Goal: Transaction & Acquisition: Book appointment/travel/reservation

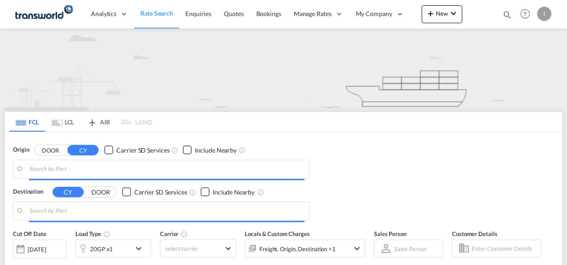
type input "Mundra, INMUN"
type input "[GEOGRAPHIC_DATA], [GEOGRAPHIC_DATA]"
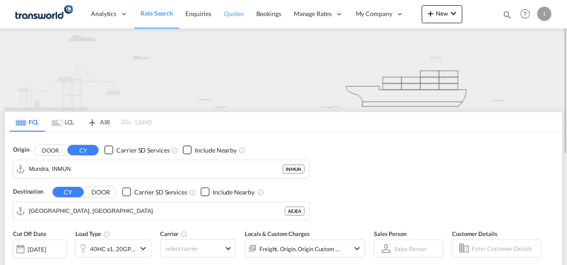
click at [222, 14] on link "Quotes" at bounding box center [234, 14] width 32 height 29
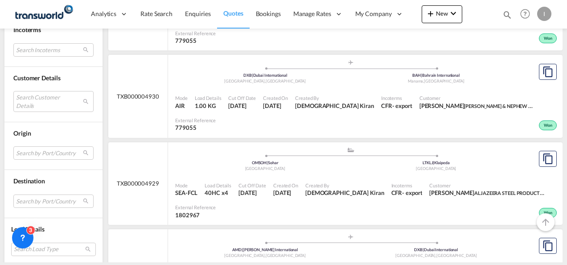
scroll to position [1738, 0]
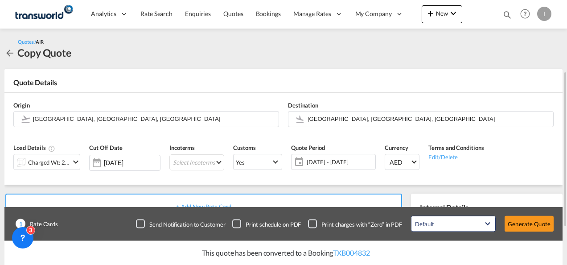
scroll to position [45, 0]
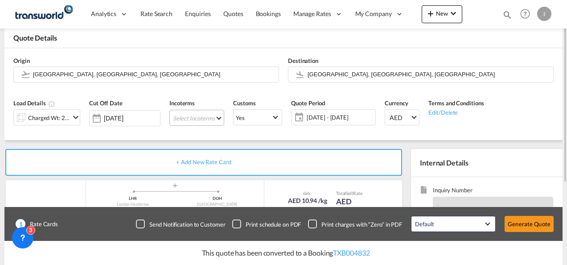
click at [198, 119] on md-select "Select Incoterms EXW - export Ex Works CFR - export Cost and Freight DAP - expo…" at bounding box center [196, 118] width 55 height 16
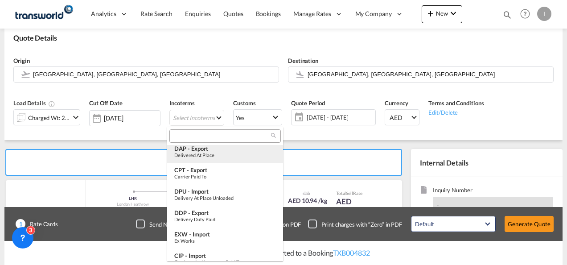
scroll to position [89, 0]
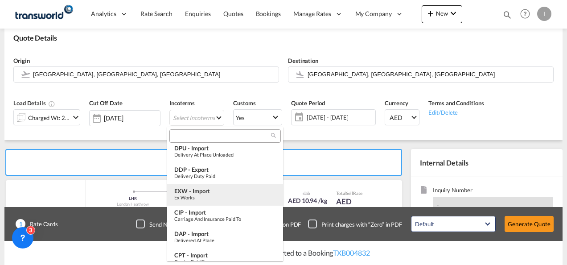
click at [199, 197] on div "Ex Works" at bounding box center [225, 197] width 102 height 6
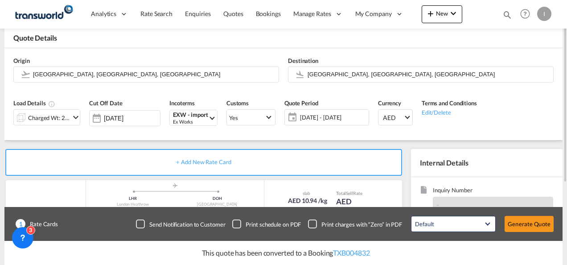
scroll to position [134, 0]
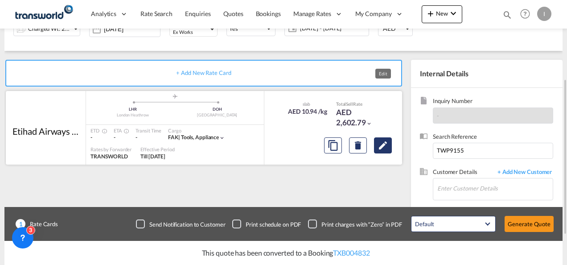
click at [379, 142] on md-icon "Edit" at bounding box center [383, 145] width 11 height 11
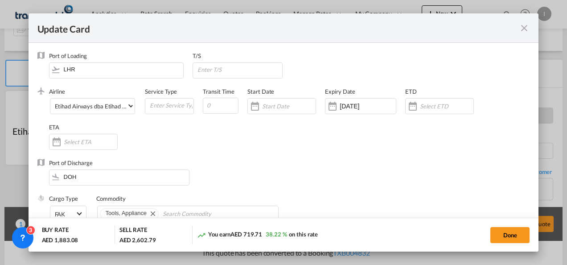
select select "per_shipment"
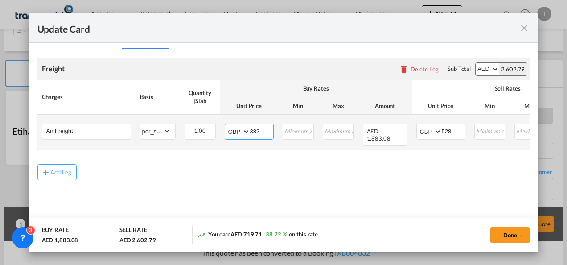
click at [256, 129] on input "382" at bounding box center [261, 130] width 23 height 13
click at [448, 130] on input "528" at bounding box center [453, 130] width 23 height 13
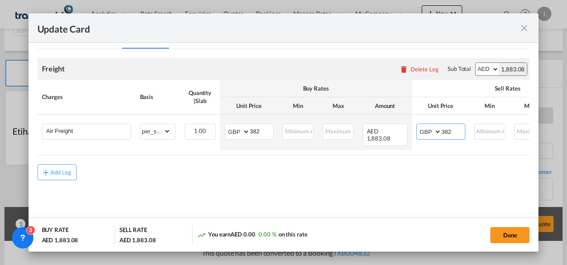
type input "382"
click at [378, 190] on md-content "Freight Please enter leg name Leg Name Already Exists Delete Leg Sub Total AED …" at bounding box center [283, 131] width 493 height 165
click at [511, 232] on button "Done" at bounding box center [509, 235] width 39 height 16
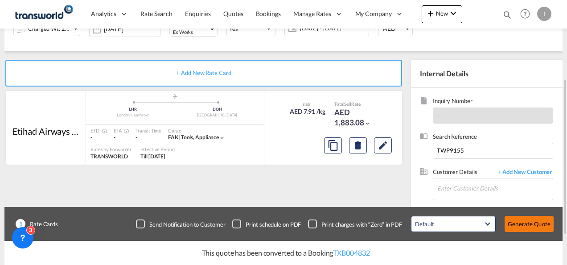
click at [523, 222] on button "Generate Quote" at bounding box center [529, 224] width 49 height 16
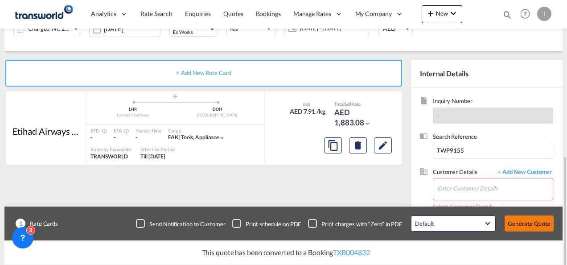
scroll to position [184, 0]
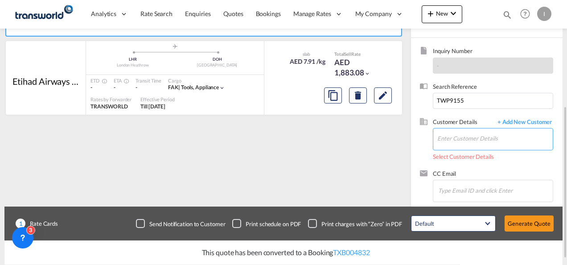
click at [467, 144] on input "Enter Customer Details" at bounding box center [494, 138] width 115 height 20
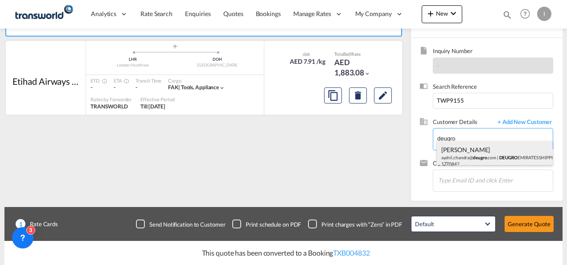
click at [464, 151] on div "[PERSON_NAME].[PERSON_NAME]@ deugro .com | DEUGRO EMIRATES SHIPPING LLC | 17708…" at bounding box center [495, 156] width 116 height 30
type input "DEUGRO EMIRATES SHIPPING LLC, [PERSON_NAME], [EMAIL_ADDRESS][DOMAIN_NAME]"
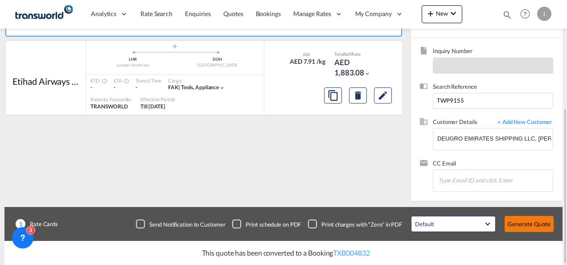
click at [528, 228] on button "Generate Quote" at bounding box center [529, 224] width 49 height 16
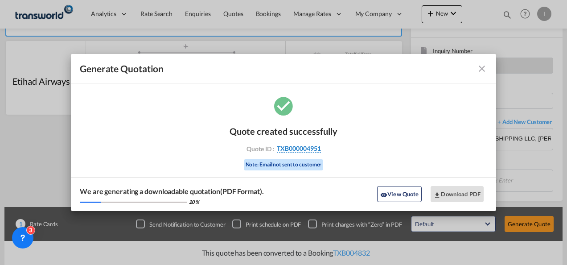
click at [286, 147] on span "TXB000004951" at bounding box center [299, 148] width 44 height 8
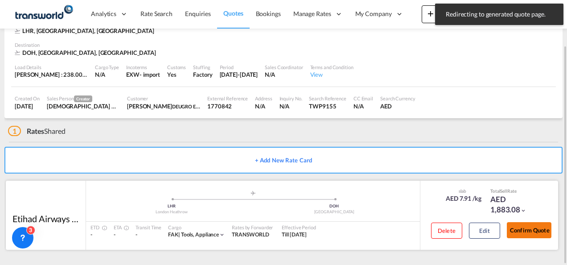
click at [522, 231] on button "Confirm Quote" at bounding box center [529, 230] width 45 height 16
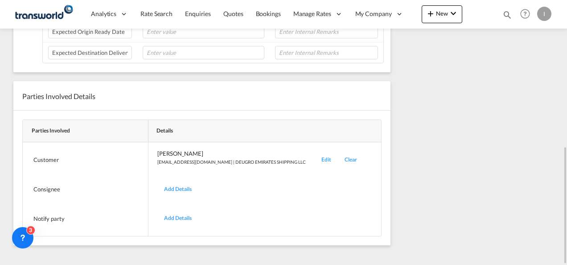
scroll to position [152, 0]
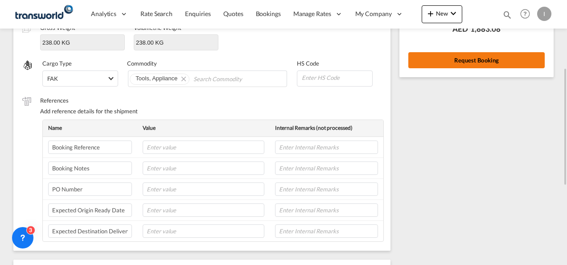
click at [447, 62] on button "Request Booking" at bounding box center [476, 60] width 136 height 16
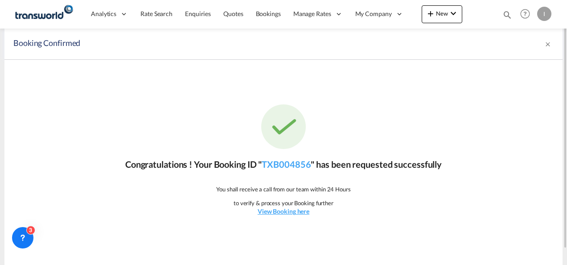
scroll to position [16, 0]
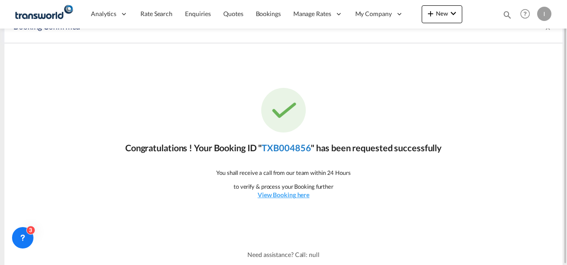
drag, startPoint x: 275, startPoint y: 138, endPoint x: 281, endPoint y: 147, distance: 10.4
click at [275, 139] on div "Congratulations ! Your Booking ID " TXB004856 " has been requested successfully…" at bounding box center [283, 143] width 558 height 201
click at [280, 148] on link "TXB004856" at bounding box center [286, 147] width 49 height 11
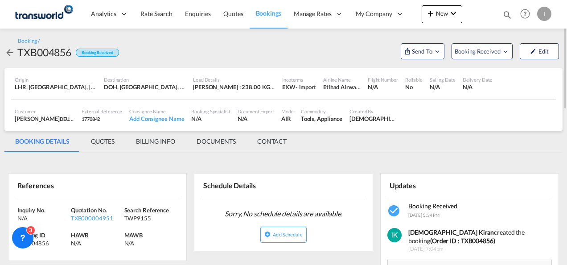
click at [414, 62] on div "Booking / TXB004856 Booking Received Send To OTM Yet to sync Send Shipment Book…" at bounding box center [283, 49] width 558 height 40
click at [409, 58] on button "Send To" at bounding box center [423, 51] width 44 height 16
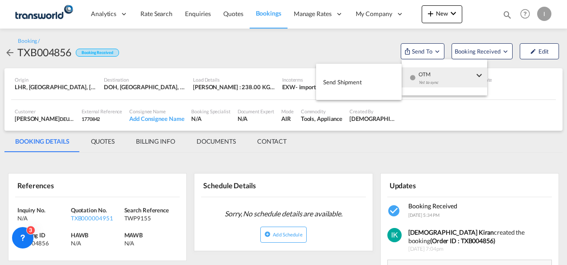
click at [416, 77] on div "OTM Yet to sync" at bounding box center [447, 80] width 76 height 27
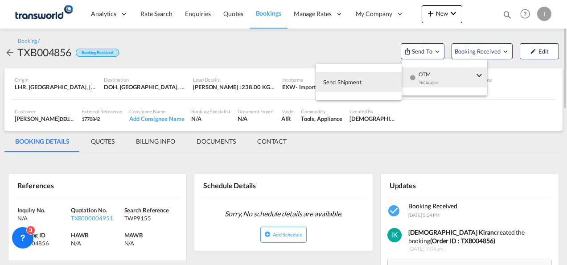
click at [353, 76] on span "Send Shipment" at bounding box center [342, 82] width 39 height 14
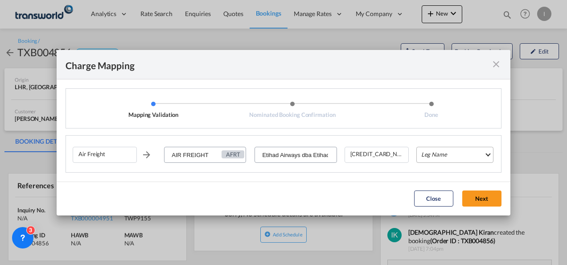
click at [445, 153] on md-select "Leg Name HANDLING ORIGIN HANDLING DESTINATION OTHERS TL PICK UP CUSTOMS ORIGIN …" at bounding box center [454, 155] width 77 height 16
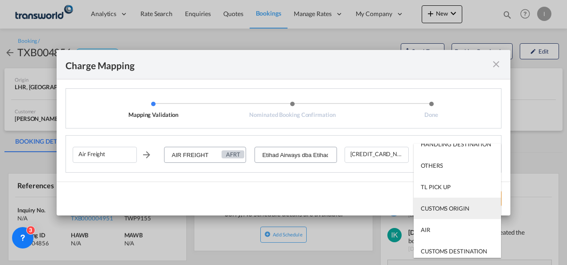
scroll to position [45, 0]
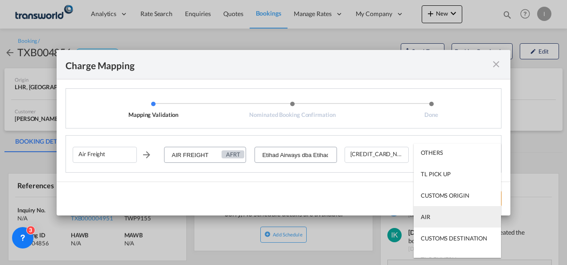
click at [436, 218] on md-option "AIR" at bounding box center [457, 216] width 87 height 21
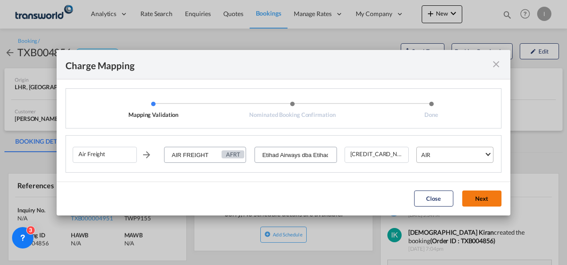
click at [474, 201] on button "Next" at bounding box center [481, 198] width 39 height 16
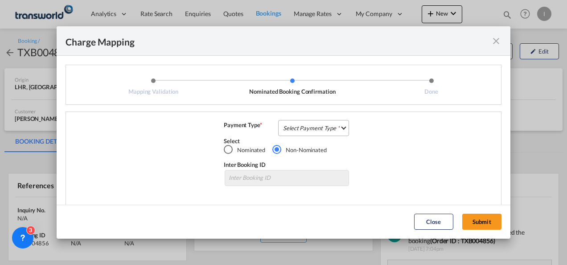
click at [306, 126] on md-select "Select Payment Type COLLECT PREPAID" at bounding box center [313, 128] width 71 height 16
click at [0, 0] on md-option "COLLECT" at bounding box center [0, 0] width 0 height 0
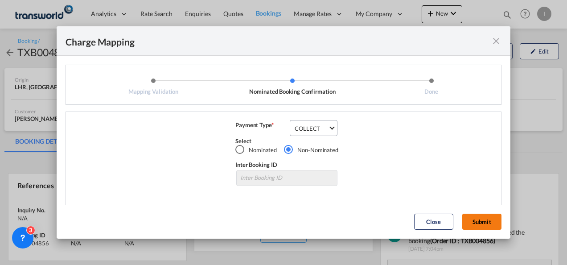
click at [487, 224] on button "Submit" at bounding box center [481, 222] width 39 height 16
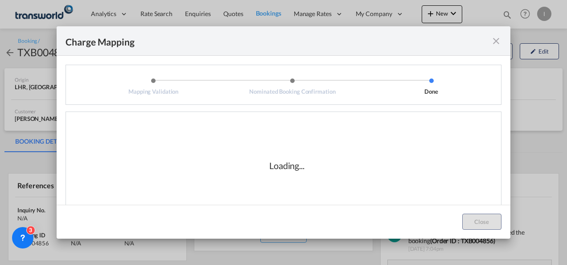
click at [370, 153] on div "Loading..." at bounding box center [287, 165] width 428 height 89
click at [293, 173] on div "Loading..." at bounding box center [287, 165] width 428 height 89
click at [253, 191] on div "Loading..." at bounding box center [287, 165] width 428 height 89
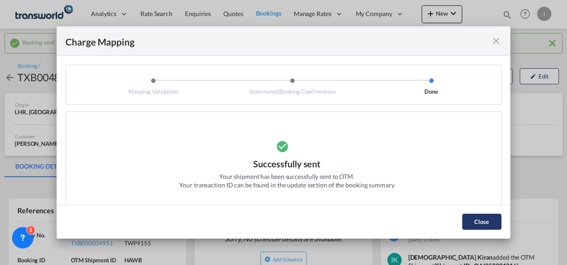
click at [474, 218] on button "Close" at bounding box center [481, 222] width 39 height 16
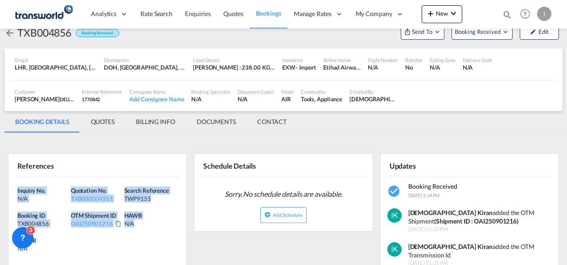
drag, startPoint x: 40, startPoint y: 196, endPoint x: -2, endPoint y: 180, distance: 44.5
click at [0, 180] on html "Analytics Reports Dashboard Rate Search Enquiries Quotes" at bounding box center [283, 132] width 567 height 265
click at [84, 222] on div "OAI250901216" at bounding box center [92, 223] width 42 height 8
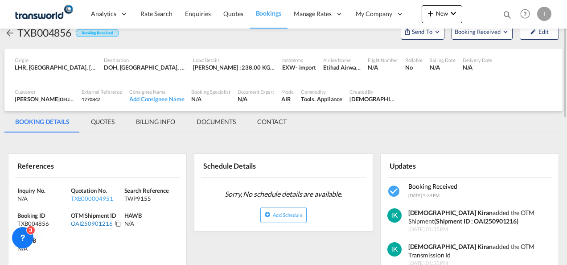
click at [82, 222] on div "OAI250901216" at bounding box center [92, 223] width 42 height 8
click at [81, 224] on div "OAI250901216" at bounding box center [92, 223] width 42 height 8
copy div "OAI250901216"
click at [232, 15] on span "Quotes" at bounding box center [233, 14] width 20 height 8
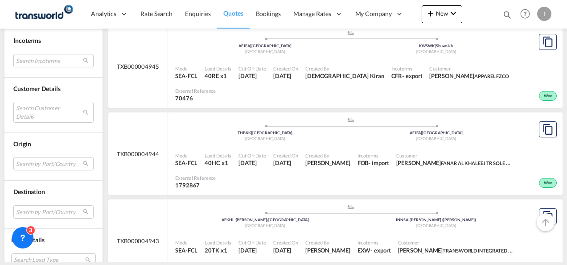
scroll to position [1525, 0]
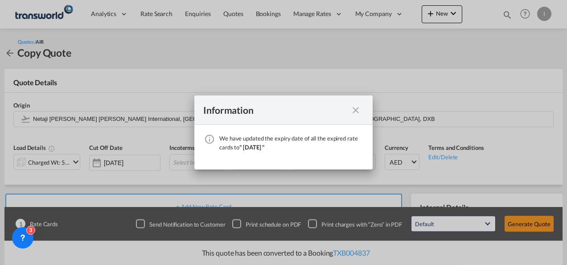
click at [358, 113] on md-icon "icon-close fg-AAA8AD cursor" at bounding box center [355, 110] width 11 height 11
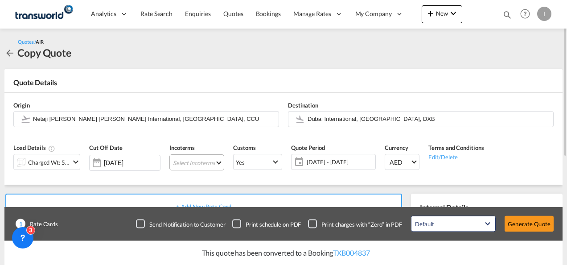
click at [202, 163] on md-select "Select Incoterms EXW - export Ex Works CFR - export Cost and Freight DAP - expo…" at bounding box center [196, 162] width 55 height 16
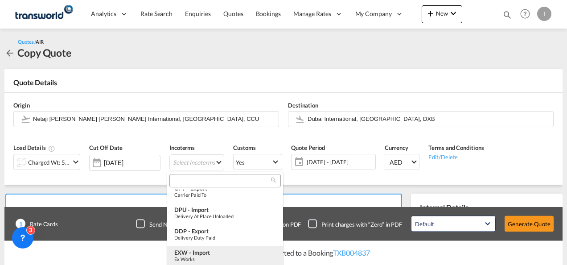
scroll to position [89, 0]
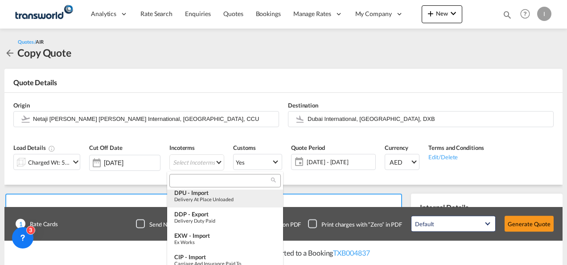
click at [194, 197] on div "Delivery at Place Unloaded" at bounding box center [225, 199] width 102 height 6
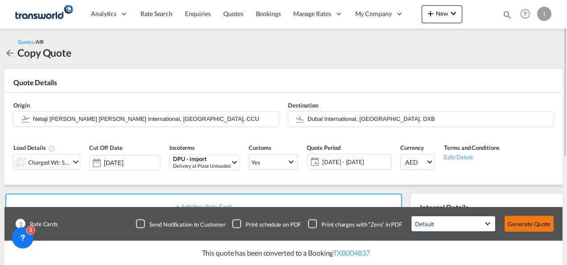
click at [525, 225] on button "Generate Quote" at bounding box center [529, 224] width 49 height 16
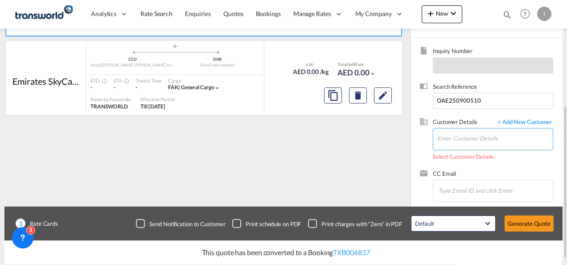
click at [451, 134] on input "Enter Customer Details" at bounding box center [494, 138] width 115 height 20
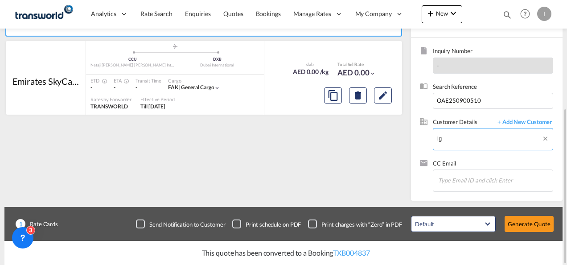
click at [437, 137] on div at bounding box center [437, 134] width 0 height 13
drag, startPoint x: 448, startPoint y: 132, endPoint x: 401, endPoint y: 137, distance: 46.7
click at [401, 137] on div "+ Add New Rate Card Emirates SkyCargo added by you .a{fill:#aaa8ad;} .a{fill:#a…" at bounding box center [283, 101] width 558 height 200
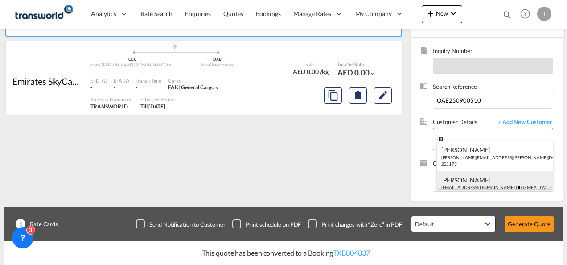
click at [462, 179] on div "[PERSON_NAME] [EMAIL_ADDRESS][DOMAIN_NAME] | ILG EMEA DWC LLC | 221179" at bounding box center [495, 186] width 116 height 30
type input "ILG EMEA DWC LLC, [PERSON_NAME], [EMAIL_ADDRESS][DOMAIN_NAME]"
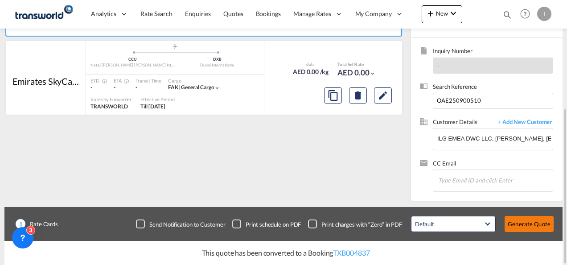
click at [536, 222] on button "Generate Quote" at bounding box center [529, 224] width 49 height 16
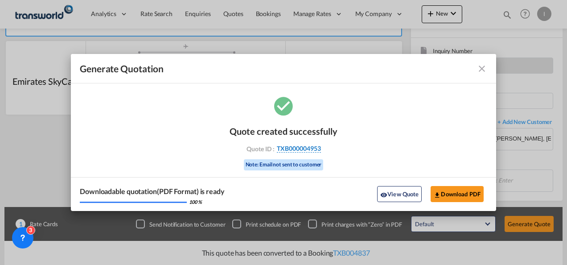
click at [291, 148] on span "TXB000004953" at bounding box center [299, 148] width 44 height 8
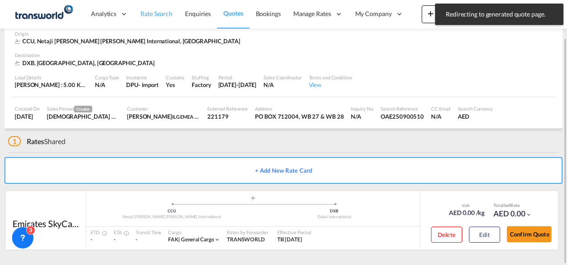
scroll to position [44, 0]
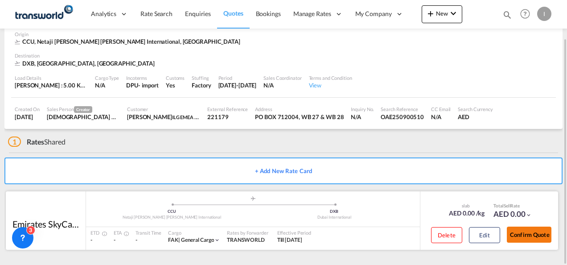
drag, startPoint x: 516, startPoint y: 233, endPoint x: 516, endPoint y: 227, distance: 5.8
click at [516, 233] on button "Confirm Quote" at bounding box center [529, 234] width 45 height 16
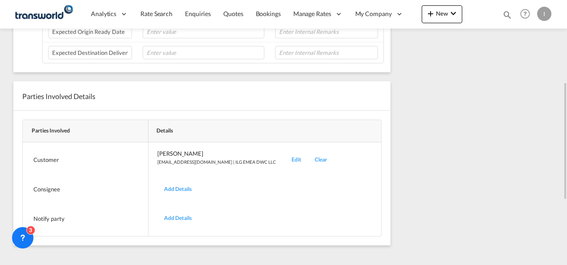
scroll to position [108, 0]
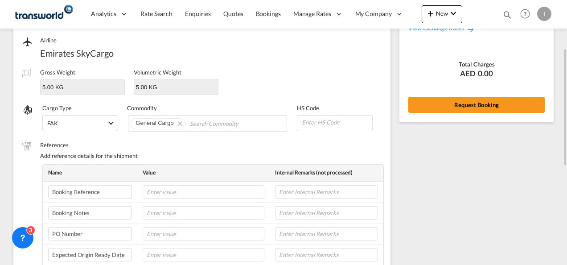
click at [461, 92] on div "Rate Summary Freight AED 0.00 View Exchange Rates Total Charges AED 0.00 Reques…" at bounding box center [476, 41] width 154 height 160
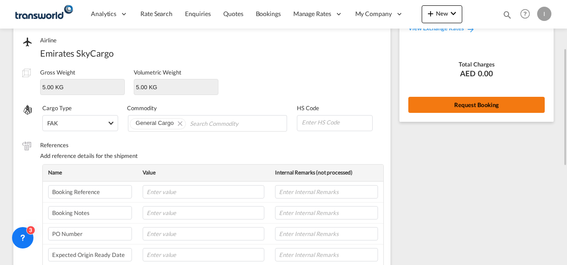
click at [432, 103] on button "Request Booking" at bounding box center [476, 105] width 136 height 16
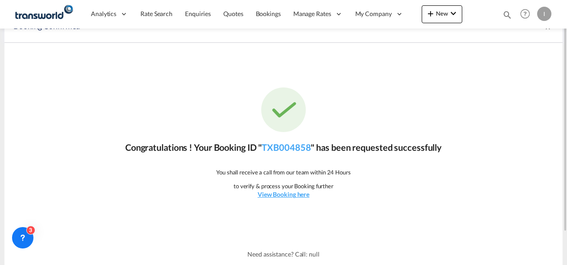
scroll to position [0, 0]
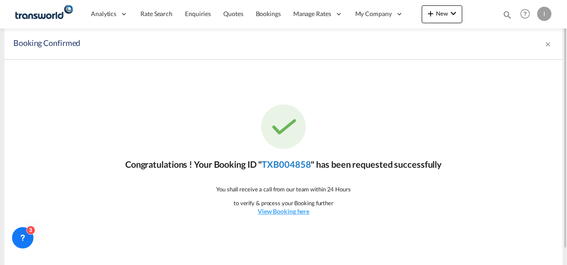
click at [285, 160] on link "TXB004858" at bounding box center [286, 164] width 49 height 11
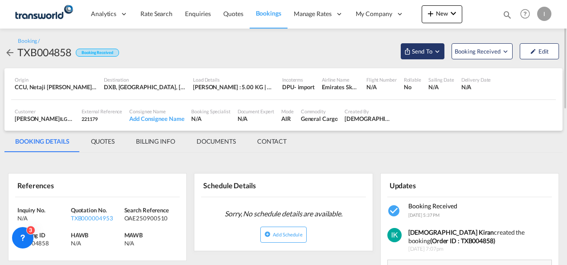
click at [421, 48] on span "Send To" at bounding box center [422, 51] width 22 height 9
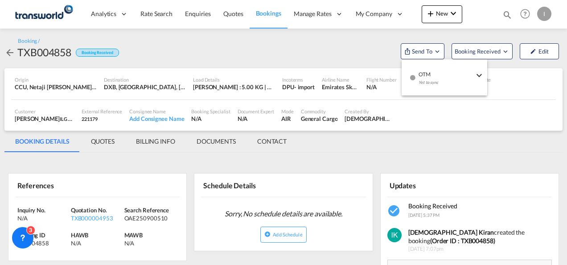
click at [434, 77] on div "Yet to sync" at bounding box center [446, 84] width 55 height 19
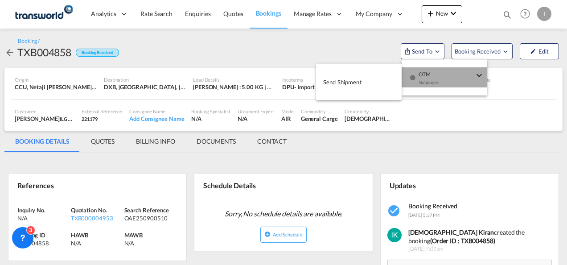
click at [343, 78] on span "Send Shipment" at bounding box center [342, 82] width 39 height 14
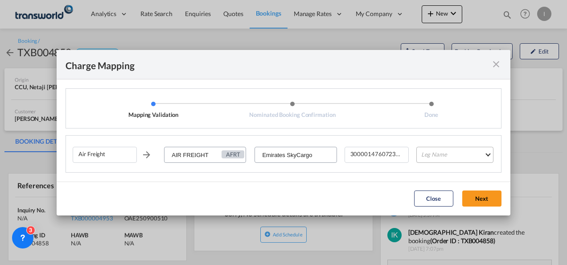
click at [445, 151] on md-select "Leg Name HANDLING ORIGIN HANDLING DESTINATION OTHERS TL PICK UP CUSTOMS ORIGIN …" at bounding box center [454, 155] width 77 height 16
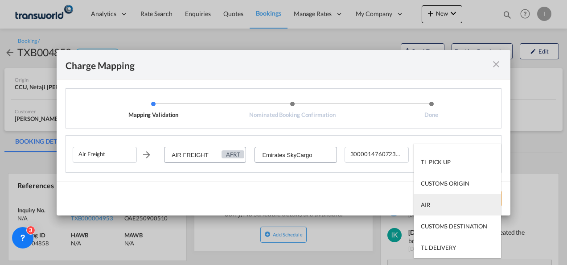
scroll to position [57, 0]
click at [436, 203] on md-option "AIR" at bounding box center [457, 203] width 87 height 21
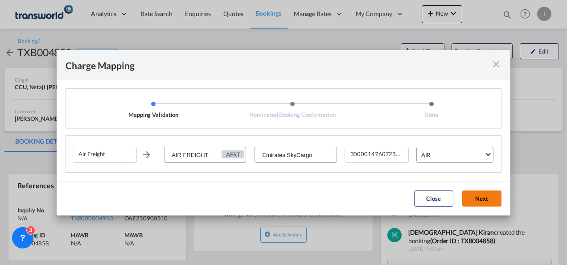
click at [483, 198] on button "Next" at bounding box center [481, 198] width 39 height 16
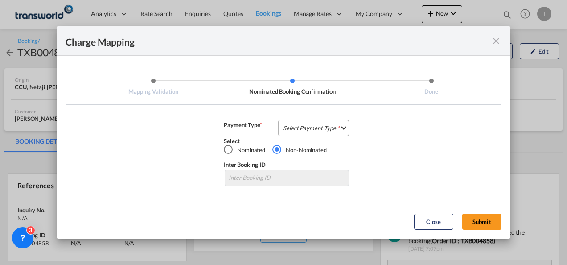
click at [320, 129] on md-select "Select Payment Type COLLECT PREPAID" at bounding box center [313, 128] width 71 height 16
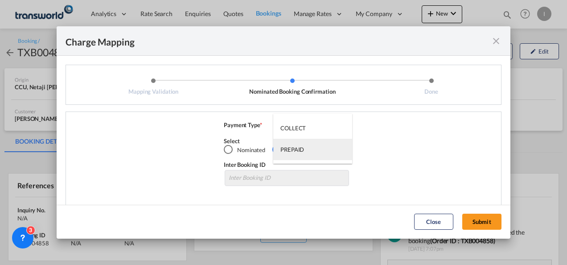
click at [318, 139] on md-option "PREPAID" at bounding box center [312, 149] width 79 height 21
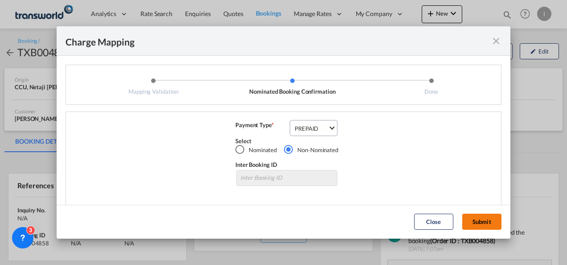
click at [473, 225] on button "Submit" at bounding box center [481, 222] width 39 height 16
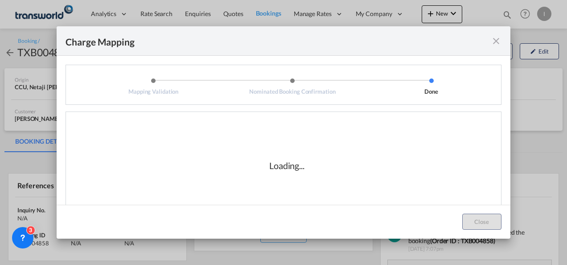
click at [376, 162] on div "Loading..." at bounding box center [287, 165] width 428 height 89
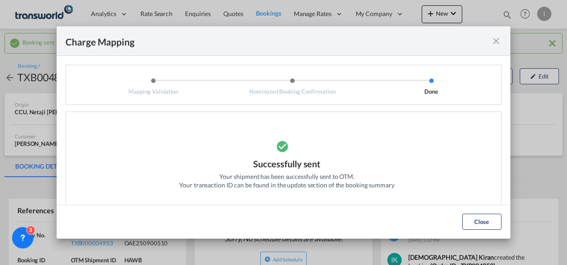
click at [464, 225] on button "Close" at bounding box center [481, 222] width 39 height 16
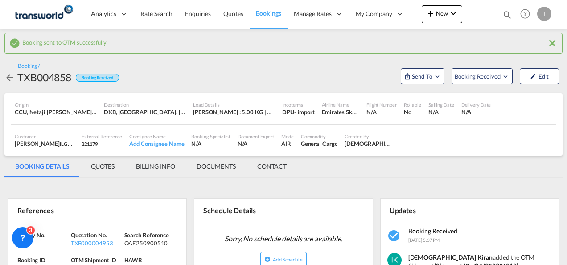
scroll to position [45, 0]
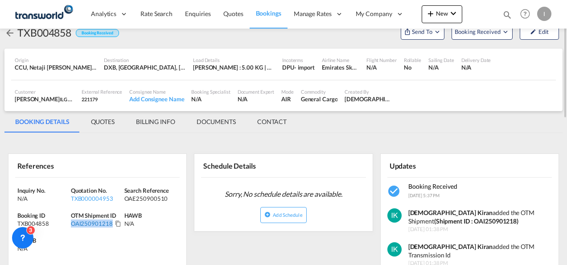
drag, startPoint x: 110, startPoint y: 222, endPoint x: 71, endPoint y: 223, distance: 38.8
click at [71, 223] on div "OAI250901218" at bounding box center [92, 223] width 42 height 8
copy div "OAI250901218"
click at [225, 13] on span "Quotes" at bounding box center [233, 14] width 20 height 8
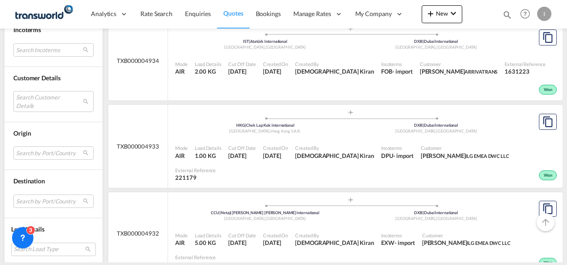
scroll to position [1767, 0]
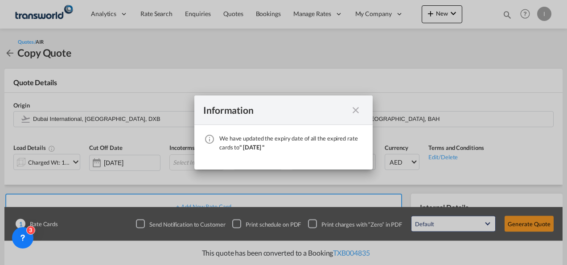
click at [360, 109] on md-icon "icon-close fg-AAA8AD cursor" at bounding box center [355, 110] width 11 height 11
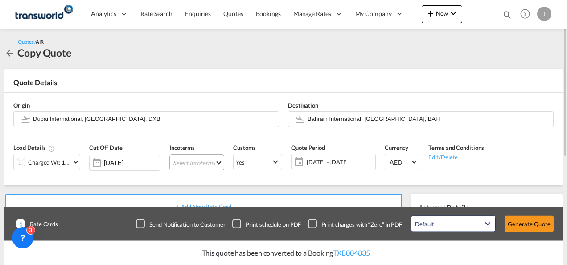
click at [213, 158] on md-select "Select Incoterms EXW - export Ex Works CFR - export Cost and Freight DAP - expo…" at bounding box center [196, 162] width 55 height 16
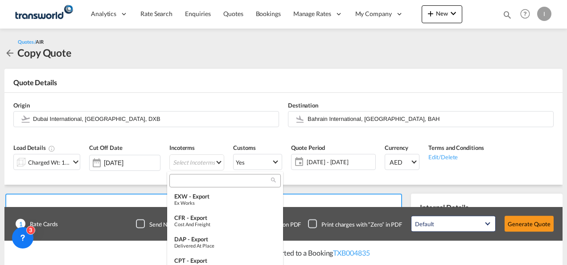
click at [193, 188] on md-select-header at bounding box center [225, 181] width 116 height 18
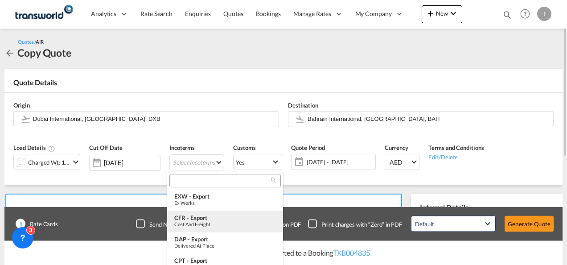
drag, startPoint x: 190, startPoint y: 218, endPoint x: 212, endPoint y: 221, distance: 22.4
click at [190, 219] on div "CFR - export" at bounding box center [225, 217] width 102 height 7
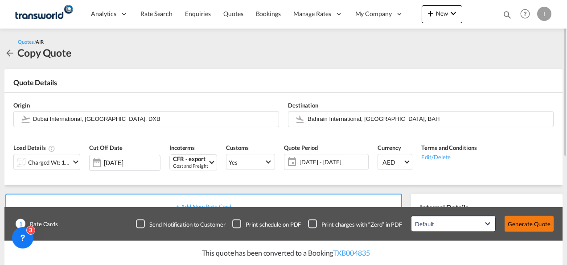
click at [530, 226] on button "Generate Quote" at bounding box center [529, 224] width 49 height 16
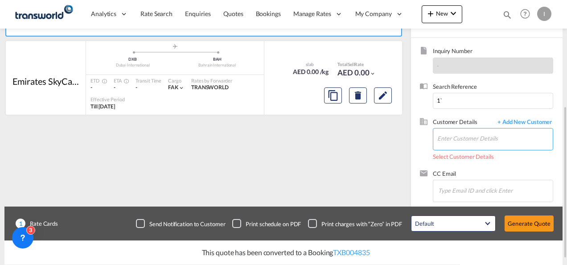
click at [448, 131] on input "Enter Customer Details" at bounding box center [494, 138] width 115 height 20
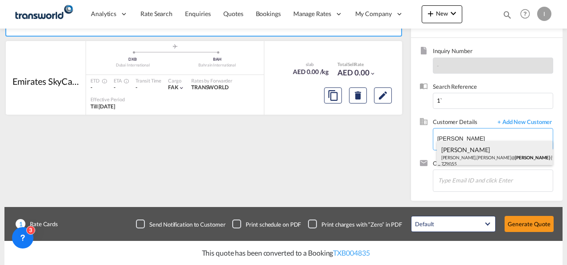
click at [458, 151] on div "[PERSON_NAME] [PERSON_NAME].[PERSON_NAME]@ [PERSON_NAME].com | [PERSON_NAME] & …" at bounding box center [495, 156] width 116 height 30
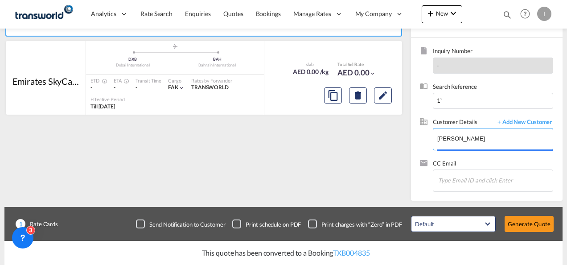
type input "[PERSON_NAME] & NEPHEW [PERSON_NAME], [PERSON_NAME][EMAIL_ADDRESS][PERSON_NAME]…"
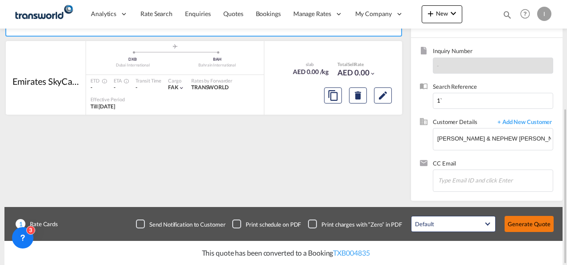
click at [521, 223] on button "Generate Quote" at bounding box center [529, 224] width 49 height 16
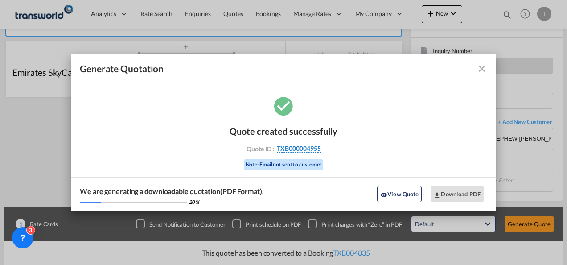
click at [296, 148] on span "TXB000004955" at bounding box center [299, 148] width 44 height 8
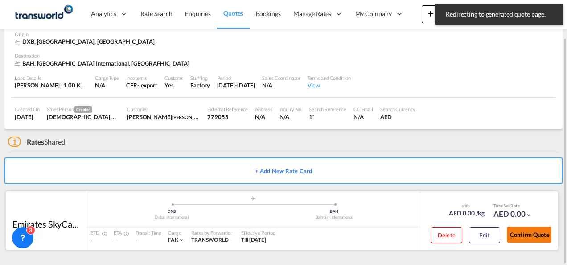
click at [514, 231] on button "Confirm Quote" at bounding box center [529, 234] width 45 height 16
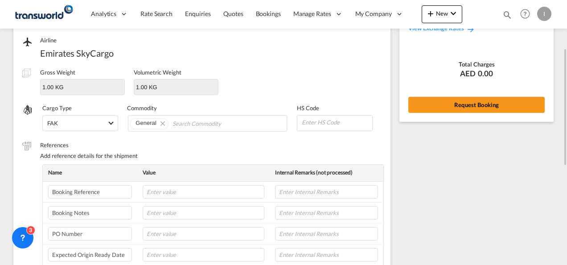
scroll to position [63, 0]
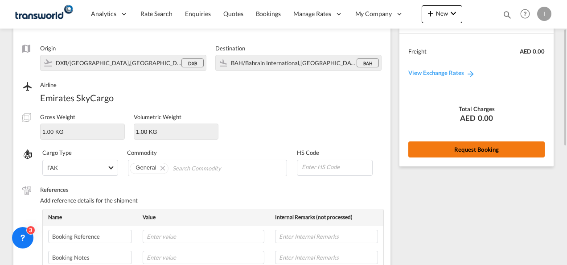
click at [436, 155] on button "Request Booking" at bounding box center [476, 149] width 136 height 16
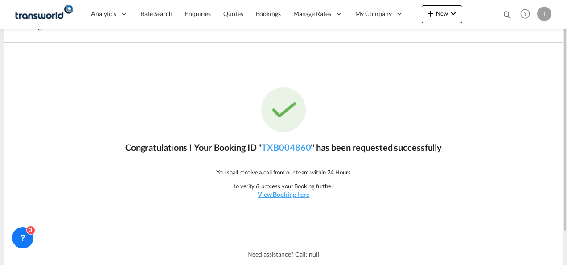
scroll to position [0, 0]
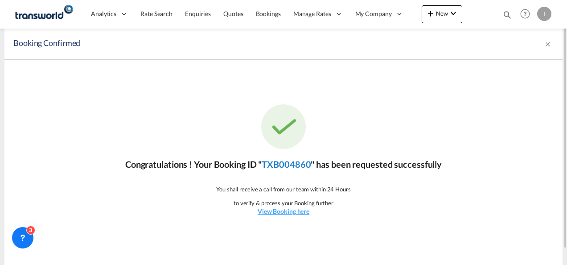
click at [279, 165] on link "TXB004860" at bounding box center [286, 164] width 49 height 11
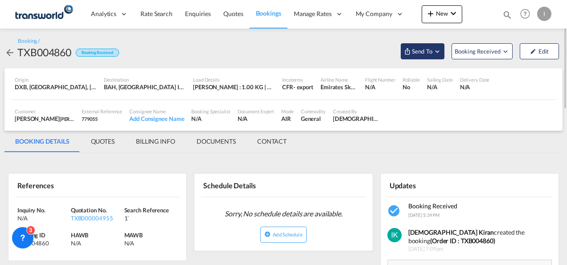
click at [423, 52] on span "Send To" at bounding box center [422, 51] width 22 height 9
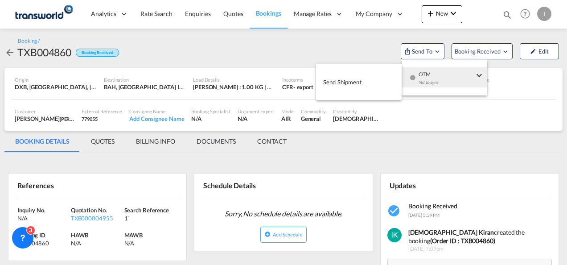
click at [423, 73] on span "OTM" at bounding box center [446, 71] width 55 height 8
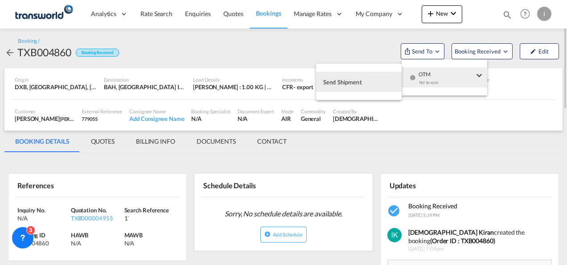
click at [357, 80] on span "Send Shipment" at bounding box center [342, 82] width 39 height 14
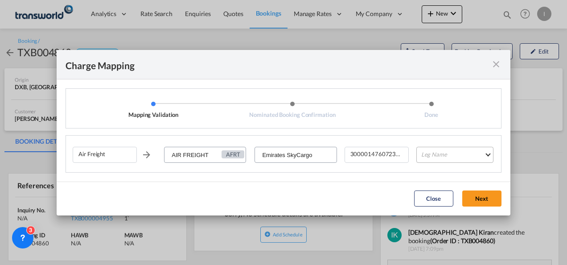
click at [423, 158] on md-select "Leg Name HANDLING ORIGIN HANDLING DESTINATION OTHERS TL PICK UP CUSTOMS ORIGIN …" at bounding box center [454, 155] width 77 height 16
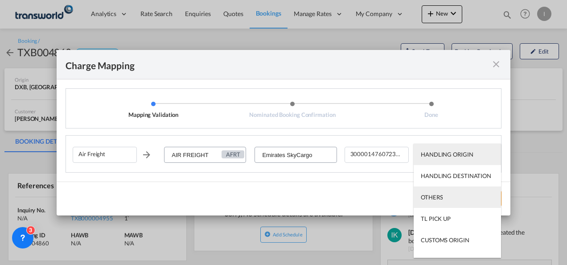
scroll to position [45, 0]
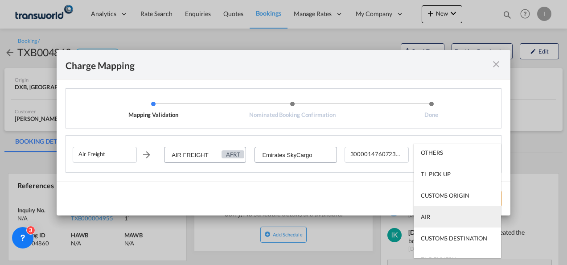
click at [438, 219] on md-option "AIR" at bounding box center [457, 216] width 87 height 21
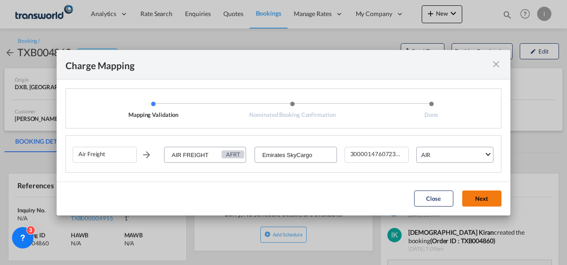
click at [476, 204] on button "Next" at bounding box center [481, 198] width 39 height 16
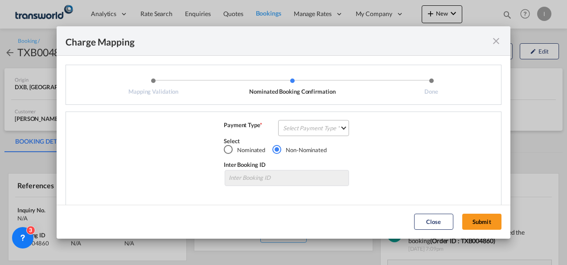
click at [311, 127] on md-select "Select Payment Type COLLECT PREPAID" at bounding box center [313, 128] width 71 height 16
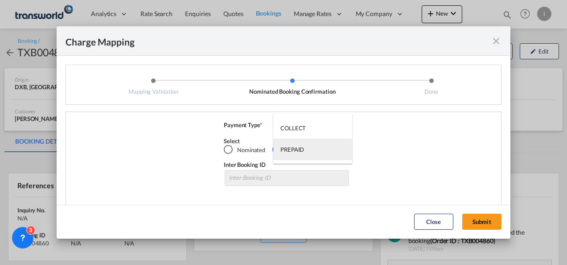
click at [305, 143] on md-option "PREPAID" at bounding box center [312, 149] width 79 height 21
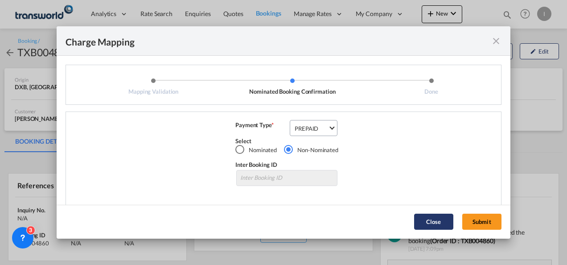
click at [490, 227] on button "Submit" at bounding box center [481, 222] width 39 height 16
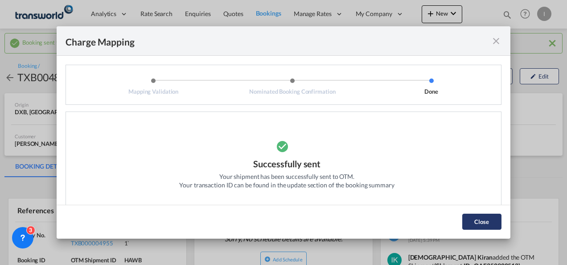
click at [480, 218] on button "Close" at bounding box center [481, 222] width 39 height 16
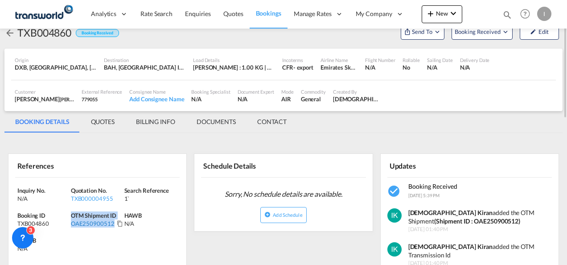
drag, startPoint x: 114, startPoint y: 223, endPoint x: 70, endPoint y: 224, distance: 43.2
click at [71, 224] on div "OAE250900512" at bounding box center [97, 223] width 53 height 8
drag, startPoint x: 70, startPoint y: 224, endPoint x: 77, endPoint y: 222, distance: 6.4
copy div "OAE250900512"
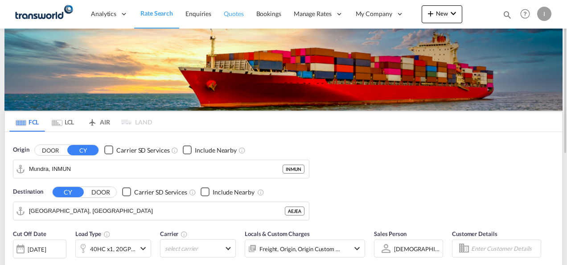
click at [230, 12] on span "Quotes" at bounding box center [234, 14] width 20 height 8
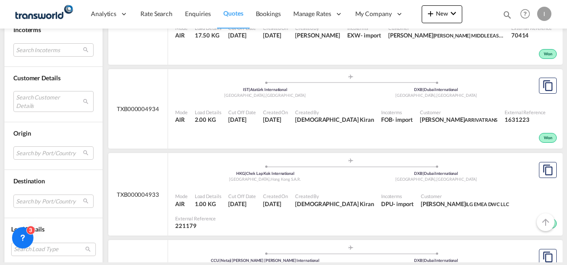
scroll to position [1426, 0]
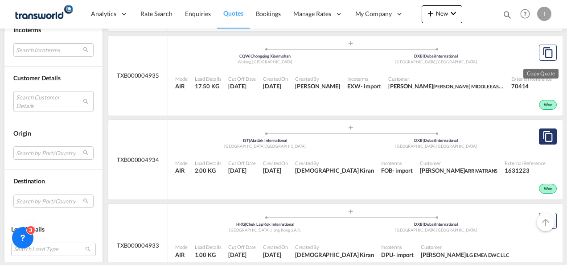
click at [539, 128] on button "Copy Quote" at bounding box center [548, 136] width 18 height 16
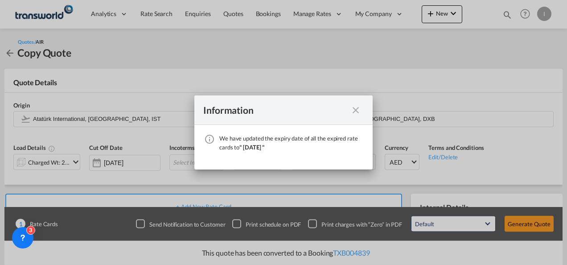
click at [357, 107] on md-icon "icon-close fg-AAA8AD cursor" at bounding box center [355, 110] width 11 height 11
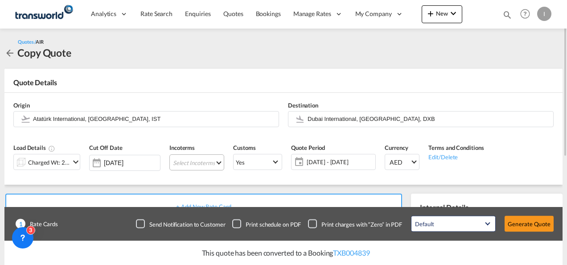
click at [180, 165] on md-select "Select Incoterms CIP - import Carriage and Insurance Paid to DPU - export Deliv…" at bounding box center [196, 162] width 55 height 16
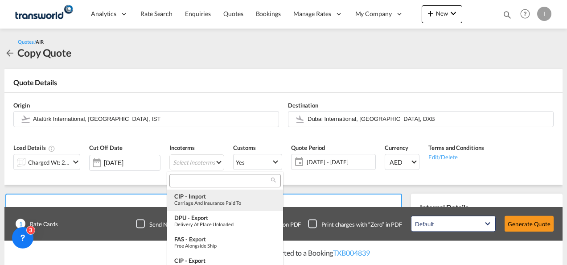
click at [193, 195] on div "CIP - import" at bounding box center [225, 196] width 102 height 7
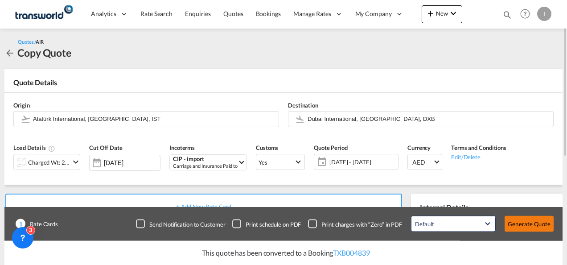
click at [526, 226] on button "Generate Quote" at bounding box center [529, 224] width 49 height 16
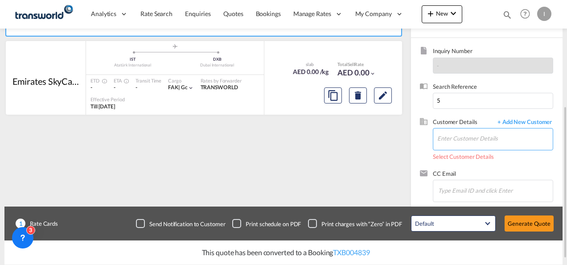
click at [475, 145] on input "Enter Customer Details" at bounding box center [494, 138] width 115 height 20
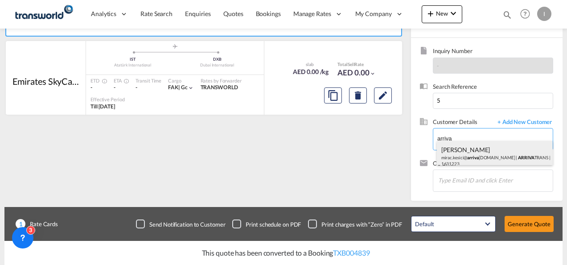
click at [462, 151] on div "Mirac Kesi mirac.kesici@ arriva trans.com | ARRIVA TRANS | 1631223" at bounding box center [495, 156] width 116 height 30
type input "ARRIVATRANS, Mirac Kesi, mirac.kesici@arrivatrans.com"
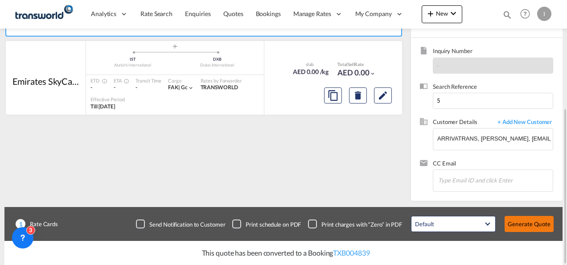
click at [524, 230] on button "Generate Quote" at bounding box center [529, 224] width 49 height 16
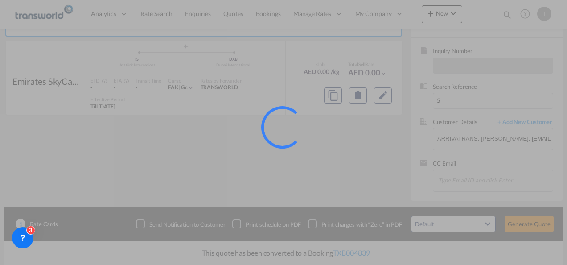
click at [316, 139] on div at bounding box center [294, 139] width 67 height 67
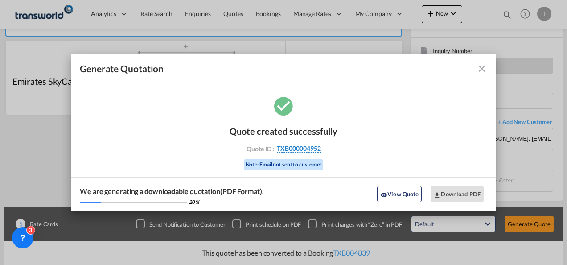
click at [296, 147] on span "TXB000004952" at bounding box center [299, 148] width 44 height 8
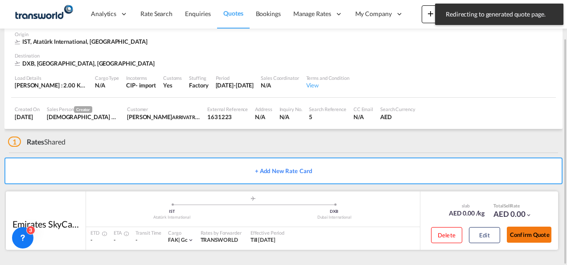
click at [530, 233] on button "Confirm Quote" at bounding box center [529, 234] width 45 height 16
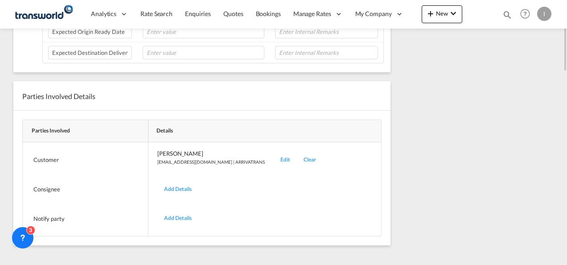
scroll to position [108, 0]
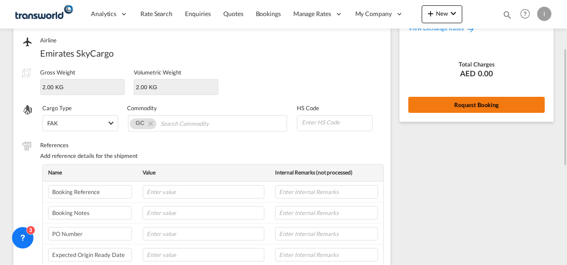
click at [453, 104] on button "Request Booking" at bounding box center [476, 105] width 136 height 16
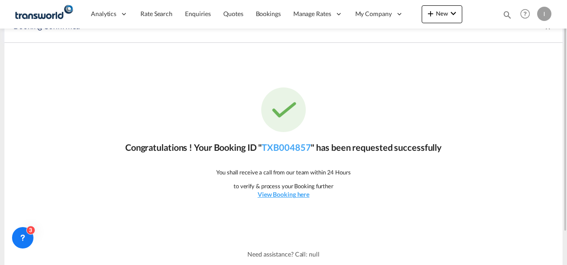
scroll to position [0, 0]
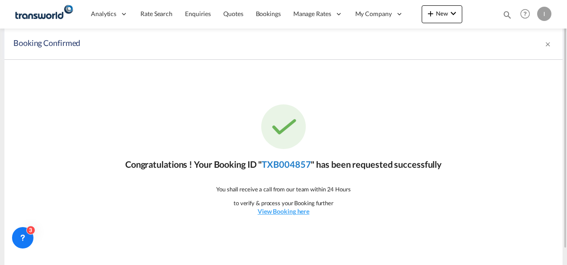
click at [292, 164] on link "TXB004857" at bounding box center [286, 164] width 49 height 11
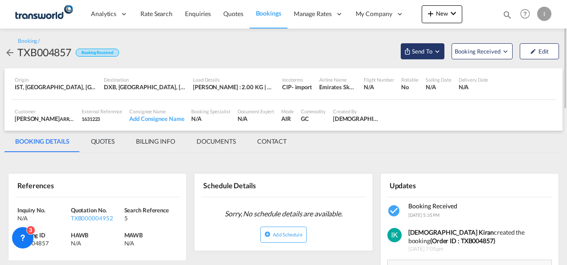
click at [425, 53] on span "Send To" at bounding box center [422, 51] width 22 height 9
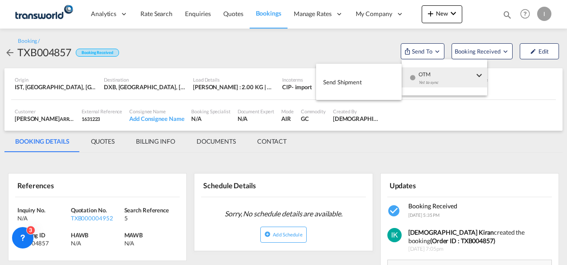
click at [431, 86] on div "Yet to sync" at bounding box center [446, 84] width 55 height 19
click at [353, 82] on span "Send Shipment" at bounding box center [342, 82] width 39 height 14
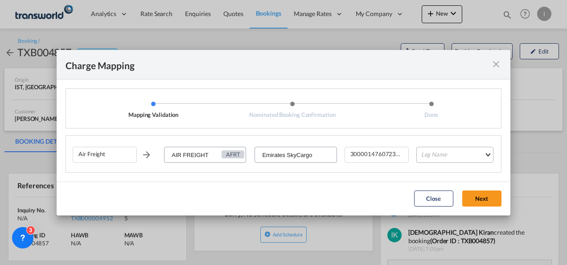
click at [456, 150] on md-select "Leg Name HANDLING ORIGIN HANDLING DESTINATION OTHERS TL PICK UP CUSTOMS ORIGIN …" at bounding box center [454, 155] width 77 height 16
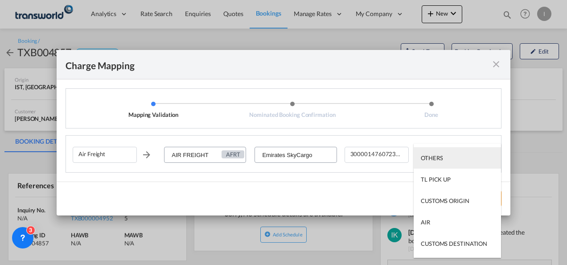
scroll to position [57, 0]
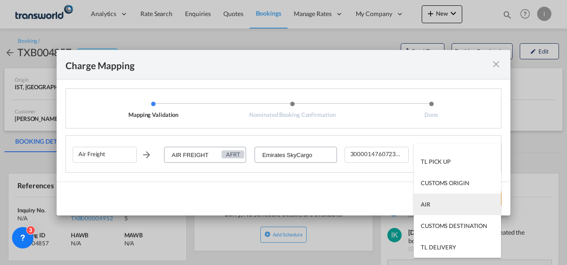
click at [432, 201] on md-option "AIR" at bounding box center [457, 203] width 87 height 21
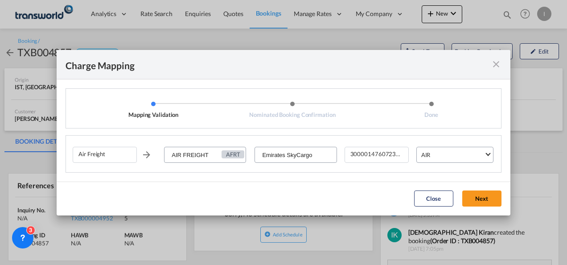
click at [470, 197] on button "Next" at bounding box center [481, 198] width 39 height 16
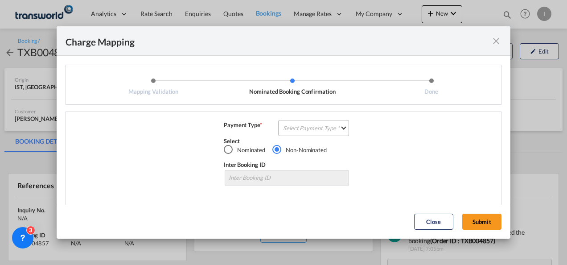
click at [323, 127] on md-select "Select Payment Type COLLECT PREPAID" at bounding box center [313, 128] width 71 height 16
click at [0, 0] on md-option "COLLECT" at bounding box center [0, 0] width 0 height 0
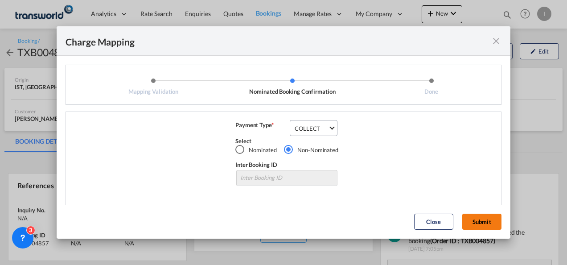
click at [474, 219] on button "Submit" at bounding box center [481, 222] width 39 height 16
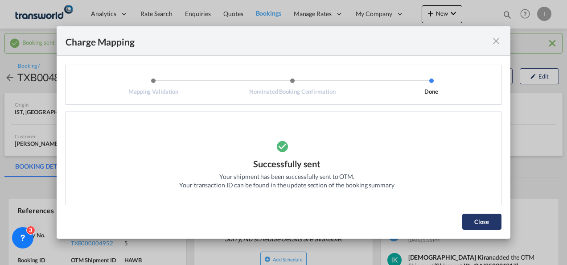
click at [473, 224] on button "Close" at bounding box center [481, 222] width 39 height 16
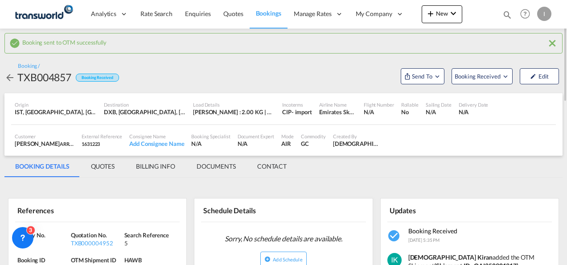
scroll to position [45, 0]
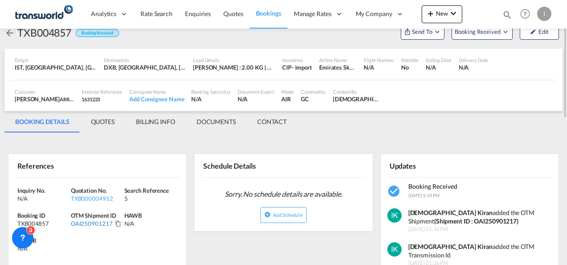
click at [88, 222] on div "OAI250901217" at bounding box center [92, 223] width 42 height 8
copy div "OAI250901217"
click at [226, 12] on span "Quotes" at bounding box center [233, 14] width 20 height 8
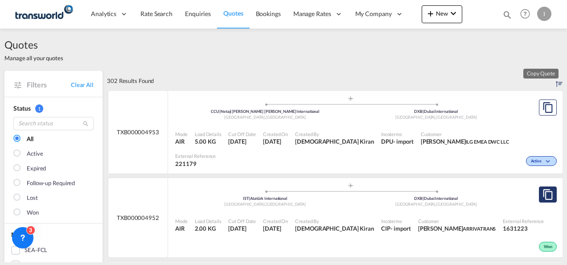
click at [542, 189] on md-icon "assets/icons/custom/copyQuote.svg" at bounding box center [547, 194] width 11 height 11
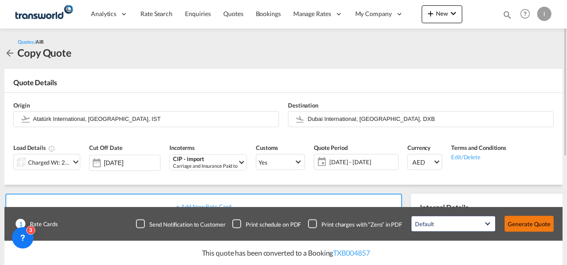
click at [541, 226] on button "Generate Quote" at bounding box center [529, 224] width 49 height 16
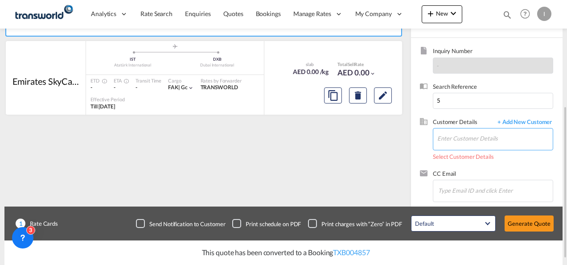
click at [462, 137] on input "Enter Customer Details" at bounding box center [494, 138] width 115 height 20
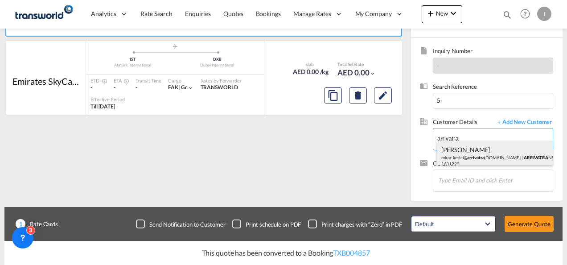
click at [462, 156] on div "Mirac Kesi mirac.kesici@ arrivatra ns.com | ARRIVATRA NS | 1631223" at bounding box center [495, 156] width 116 height 30
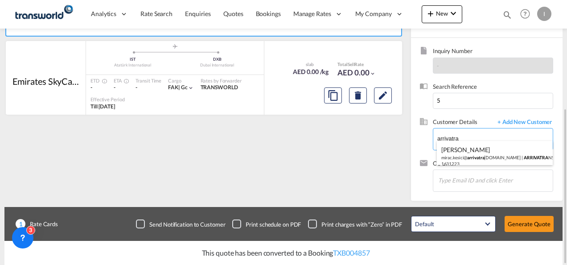
type input "ARRIVATRANS, Mirac Kesi, mirac.kesici@arrivatrans.com"
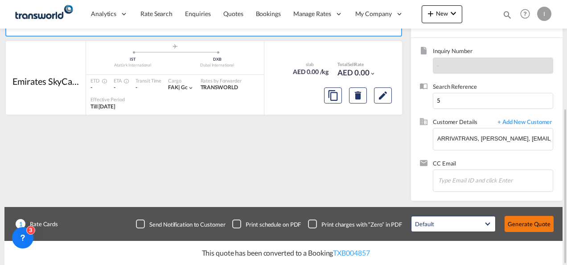
click at [517, 218] on button "Generate Quote" at bounding box center [529, 224] width 49 height 16
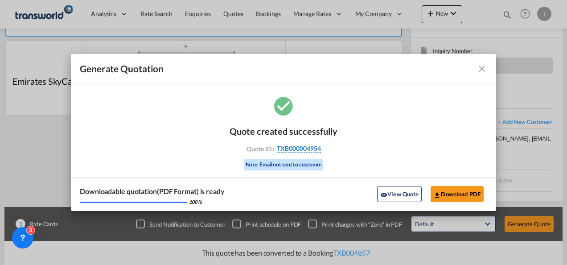
click at [297, 148] on span "TXB000004954" at bounding box center [299, 148] width 44 height 8
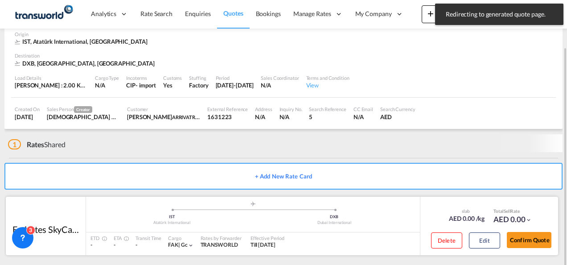
drag, startPoint x: 512, startPoint y: 234, endPoint x: 493, endPoint y: 221, distance: 22.5
click at [512, 234] on button "Confirm Quote" at bounding box center [529, 240] width 45 height 16
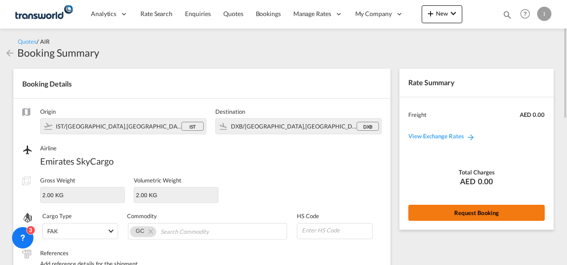
click at [434, 212] on button "Request Booking" at bounding box center [476, 213] width 136 height 16
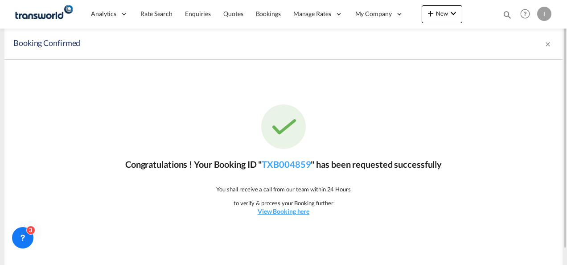
click at [298, 153] on div "Congratulations ! Your Booking ID " TXB004859 " has been requested successfully…" at bounding box center [283, 160] width 558 height 201
click at [292, 164] on link "TXB004859" at bounding box center [286, 164] width 49 height 11
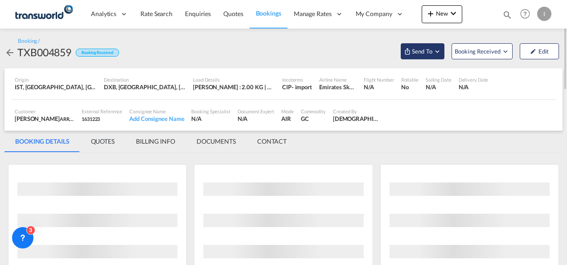
click at [419, 51] on span "Send To" at bounding box center [422, 51] width 22 height 9
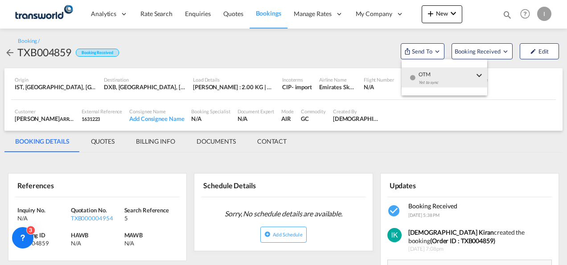
drag, startPoint x: 439, startPoint y: 81, endPoint x: 409, endPoint y: 79, distance: 29.9
click at [438, 82] on div "Yet to sync" at bounding box center [446, 84] width 55 height 19
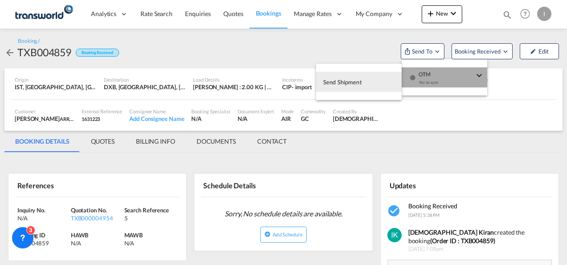
click at [369, 75] on button "Send Shipment" at bounding box center [359, 82] width 86 height 20
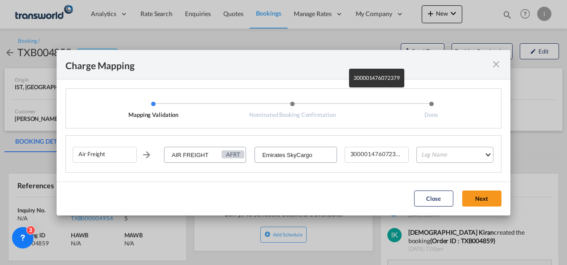
click at [448, 160] on md-select "Leg Name HANDLING ORIGIN HANDLING DESTINATION OTHERS TL PICK UP CUSTOMS ORIGIN …" at bounding box center [454, 155] width 77 height 16
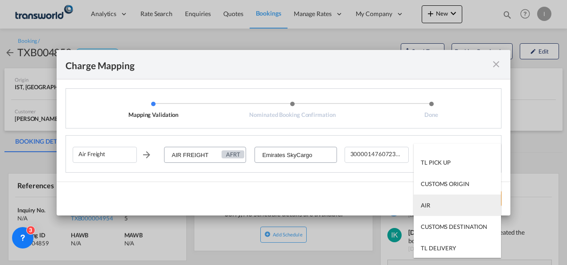
scroll to position [57, 0]
click at [440, 211] on md-option "AIR" at bounding box center [457, 203] width 87 height 21
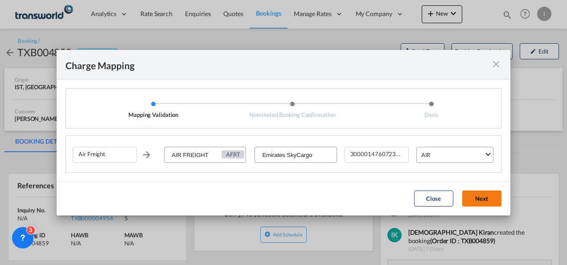
click at [470, 194] on button "Next" at bounding box center [481, 198] width 39 height 16
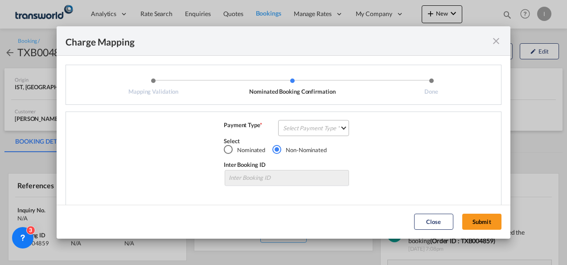
click at [298, 130] on md-select "Select Payment Type COLLECT PREPAID" at bounding box center [313, 128] width 71 height 16
click at [0, 0] on div "COLLECT" at bounding box center [0, 0] width 0 height 0
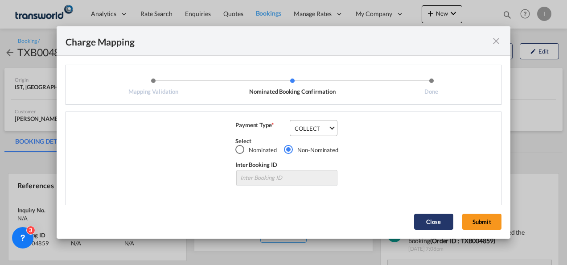
click at [489, 218] on button "Submit" at bounding box center [481, 222] width 39 height 16
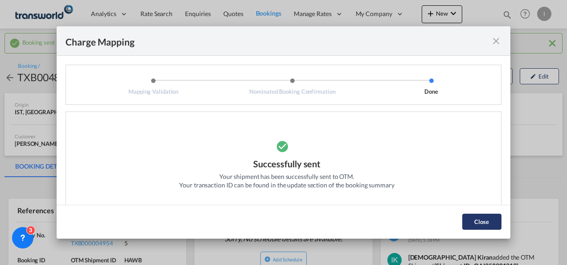
click at [489, 217] on button "Close" at bounding box center [481, 222] width 39 height 16
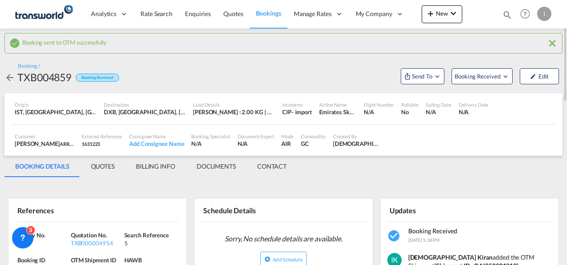
scroll to position [45, 0]
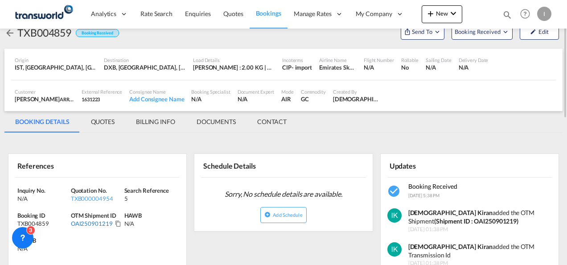
click at [97, 223] on div "OAI250901219" at bounding box center [92, 223] width 42 height 8
copy div "OAI250901219"
click at [224, 14] on span "Quotes" at bounding box center [233, 14] width 20 height 8
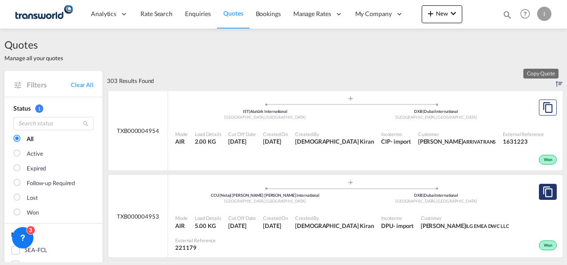
click at [542, 186] on md-icon "assets/icons/custom/copyQuote.svg" at bounding box center [547, 191] width 11 height 11
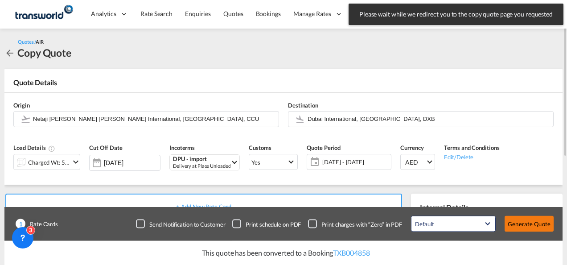
drag, startPoint x: 529, startPoint y: 224, endPoint x: 516, endPoint y: 216, distance: 15.1
click at [529, 224] on button "Generate Quote" at bounding box center [529, 224] width 49 height 16
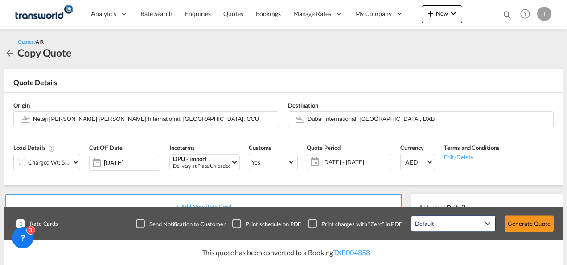
scroll to position [184, 0]
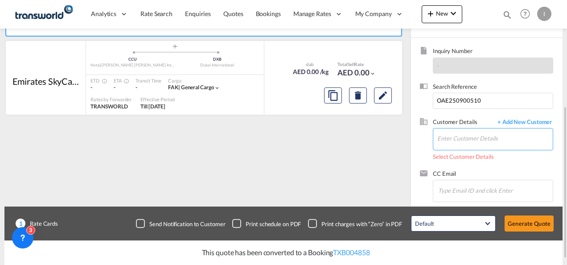
click at [444, 141] on input "Enter Customer Details" at bounding box center [494, 138] width 115 height 20
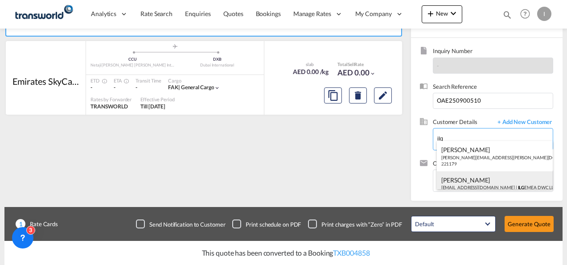
click at [465, 180] on div "[PERSON_NAME] [EMAIL_ADDRESS][DOMAIN_NAME] | ILG EMEA DWC LLC | 221179" at bounding box center [495, 186] width 116 height 30
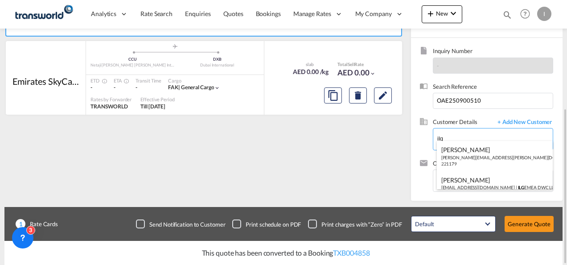
type input "ILG EMEA DWC LLC, [PERSON_NAME], [EMAIL_ADDRESS][DOMAIN_NAME]"
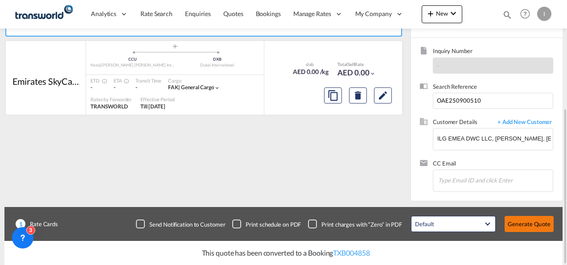
click at [514, 218] on button "Generate Quote" at bounding box center [529, 224] width 49 height 16
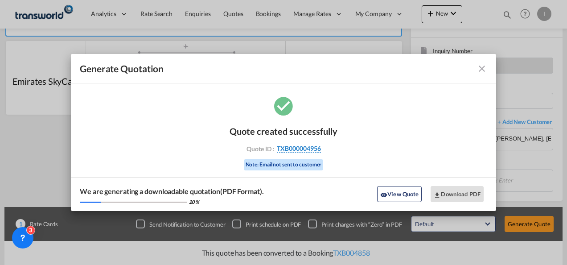
click at [296, 152] on span "TXB000004956" at bounding box center [299, 148] width 44 height 8
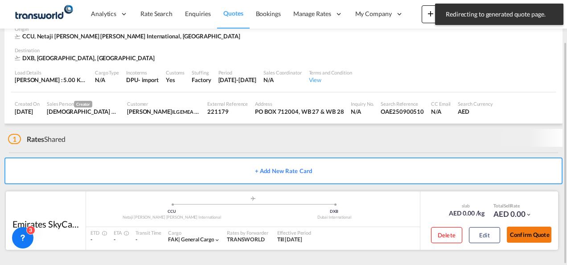
click at [527, 233] on button "Confirm Quote" at bounding box center [529, 234] width 45 height 16
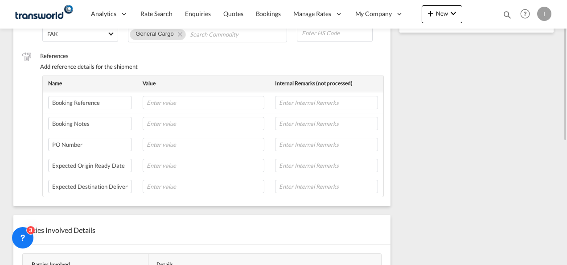
scroll to position [152, 0]
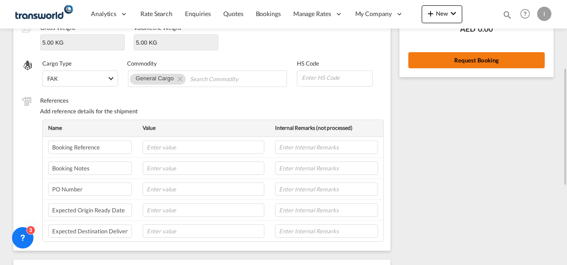
click at [473, 66] on button "Request Booking" at bounding box center [476, 60] width 136 height 16
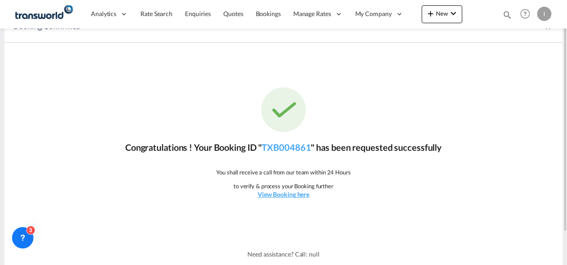
scroll to position [0, 0]
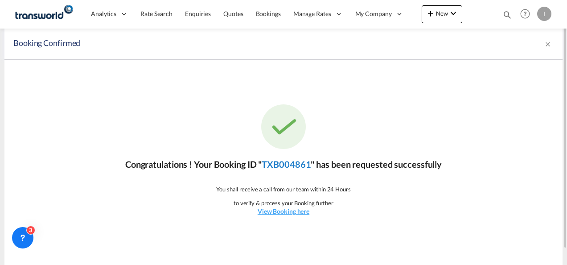
click at [291, 159] on link "TXB004861" at bounding box center [286, 164] width 49 height 11
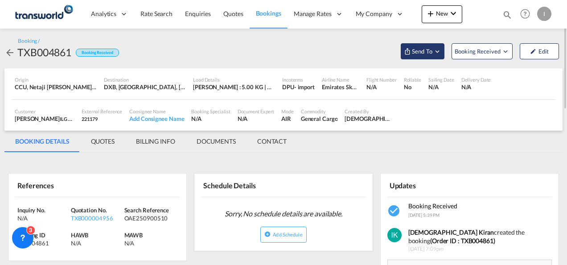
click at [422, 50] on span "Send To" at bounding box center [422, 51] width 22 height 9
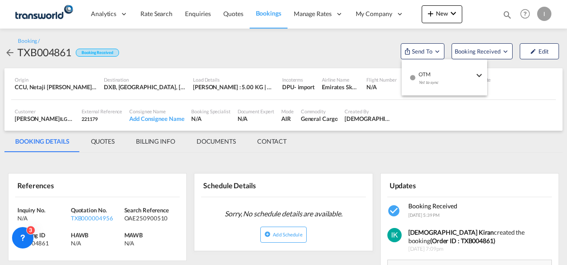
click at [429, 89] on md-menu-item "OTM Yet to sync Send Shipment" at bounding box center [445, 77] width 86 height 29
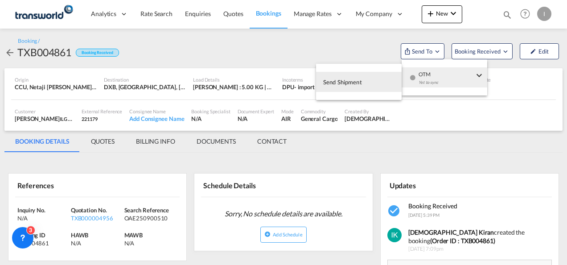
click at [350, 88] on span "Send Shipment" at bounding box center [342, 82] width 39 height 14
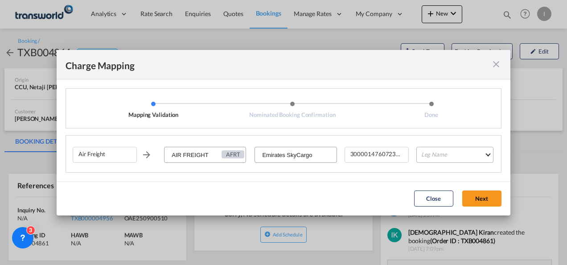
click at [428, 155] on md-select "Leg Name HANDLING ORIGIN HANDLING DESTINATION OTHERS TL PICK UP CUSTOMS ORIGIN …" at bounding box center [454, 155] width 77 height 16
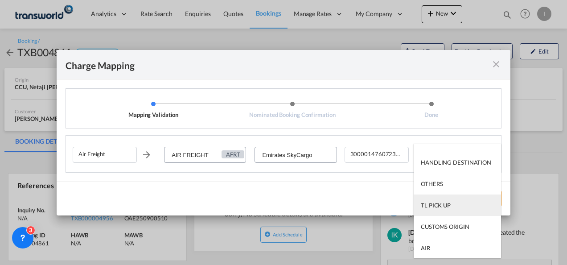
scroll to position [45, 0]
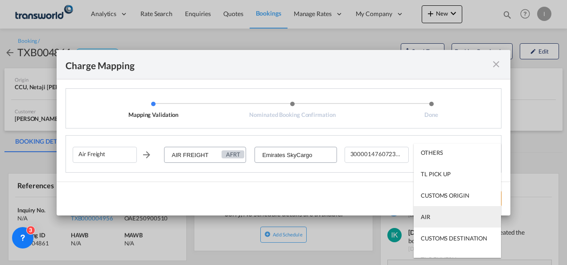
click at [429, 218] on div "AIR" at bounding box center [425, 217] width 9 height 8
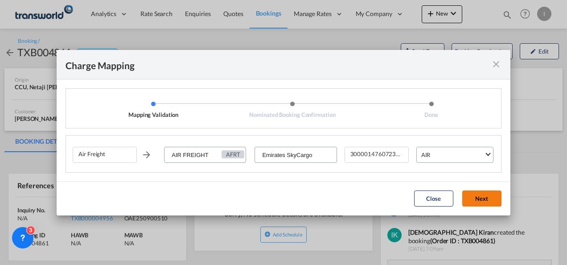
click at [484, 192] on button "Next" at bounding box center [481, 198] width 39 height 16
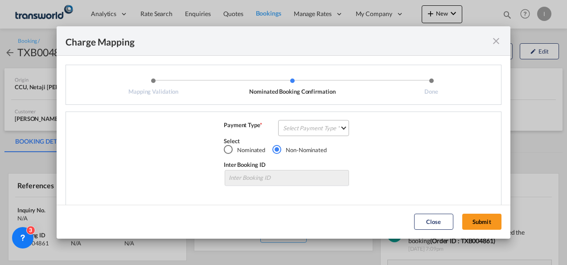
click at [326, 134] on md-select "Select Payment Type COLLECT PREPAID" at bounding box center [313, 128] width 71 height 16
click at [326, 133] on md-option "COLLECT" at bounding box center [312, 127] width 79 height 21
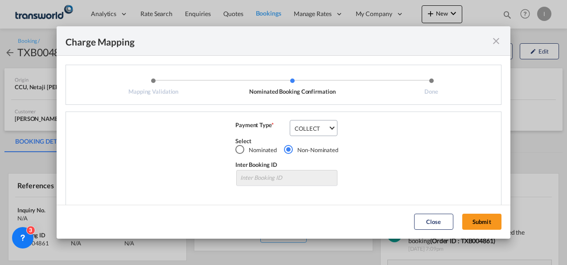
click at [477, 216] on button "Submit" at bounding box center [481, 222] width 39 height 16
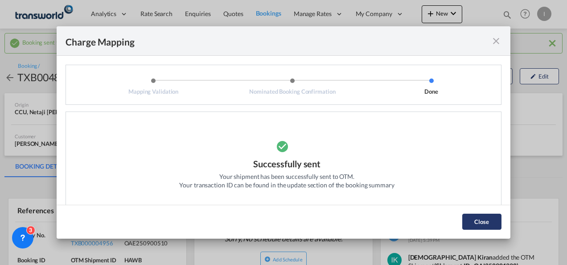
drag, startPoint x: 494, startPoint y: 217, endPoint x: 443, endPoint y: 215, distance: 51.3
click at [494, 217] on button "Close" at bounding box center [481, 222] width 39 height 16
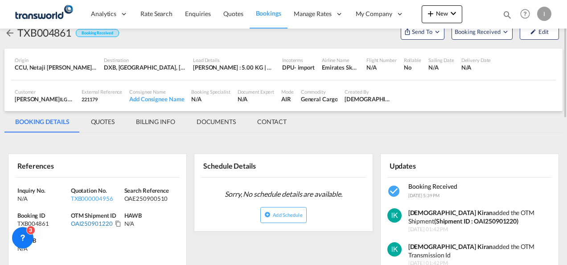
click at [100, 224] on div "OAI250901220" at bounding box center [92, 223] width 42 height 8
copy div "OAI250901220"
